Goal: Information Seeking & Learning: Learn about a topic

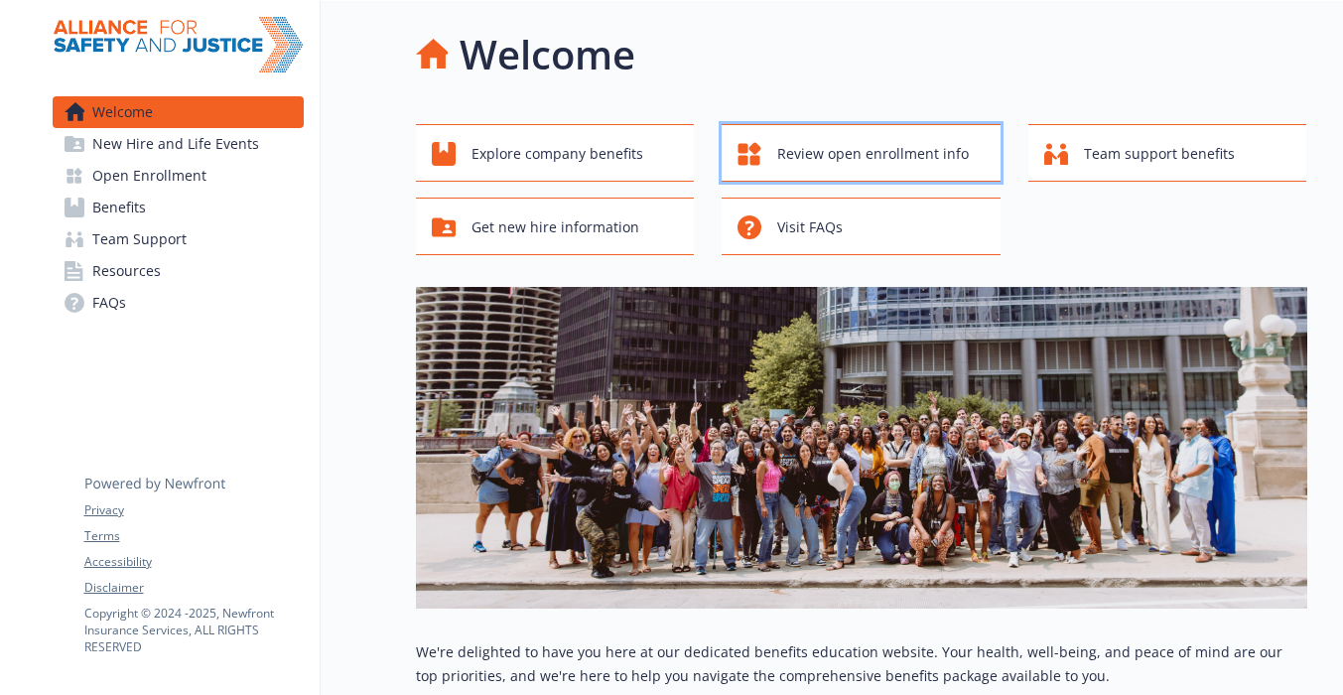
click at [786, 149] on span "Review open enrollment info" at bounding box center [873, 154] width 192 height 38
